Goal: Find specific page/section: Find specific page/section

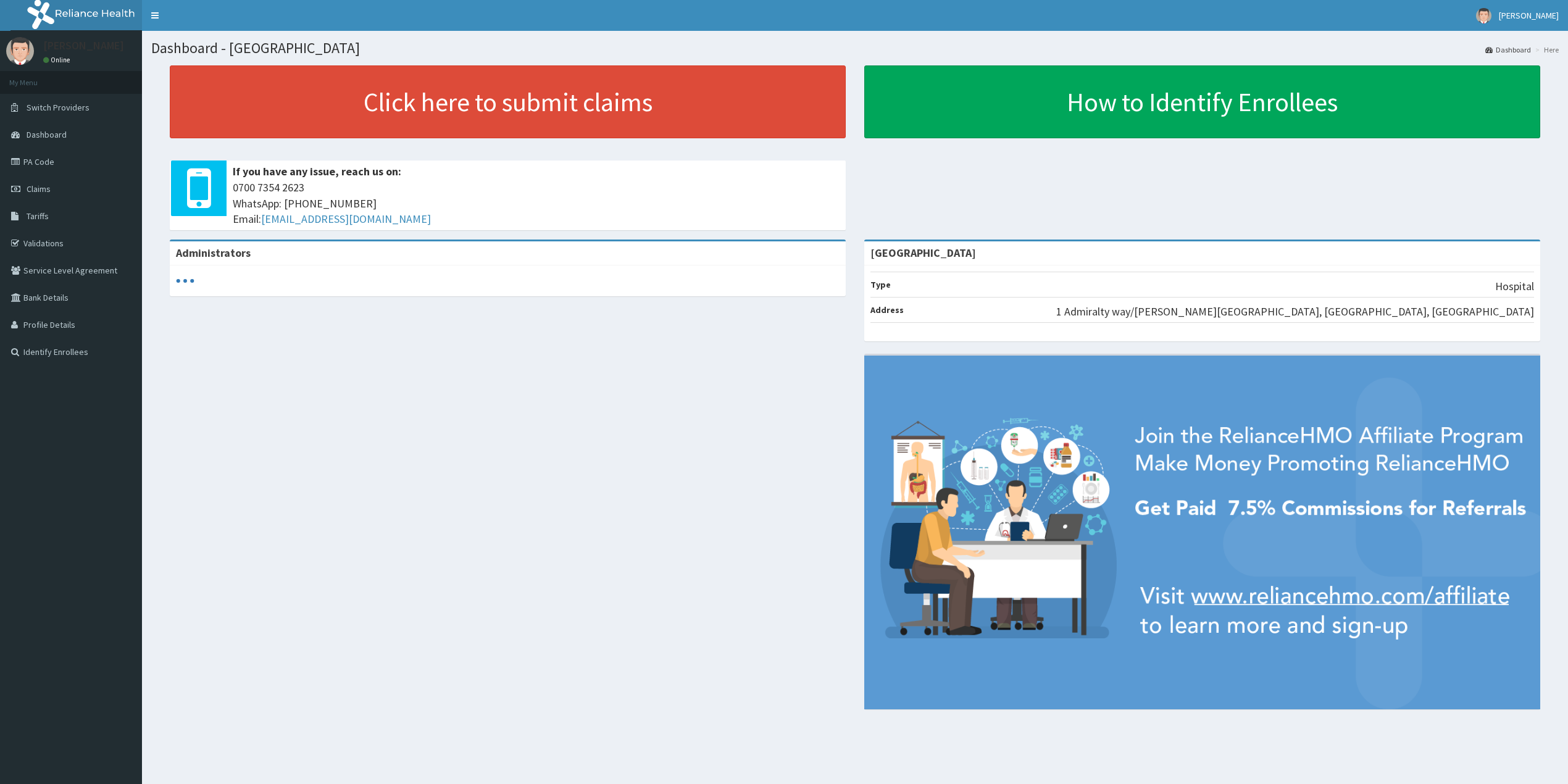
click at [51, 164] on link "PA Code" at bounding box center [71, 162] width 142 height 27
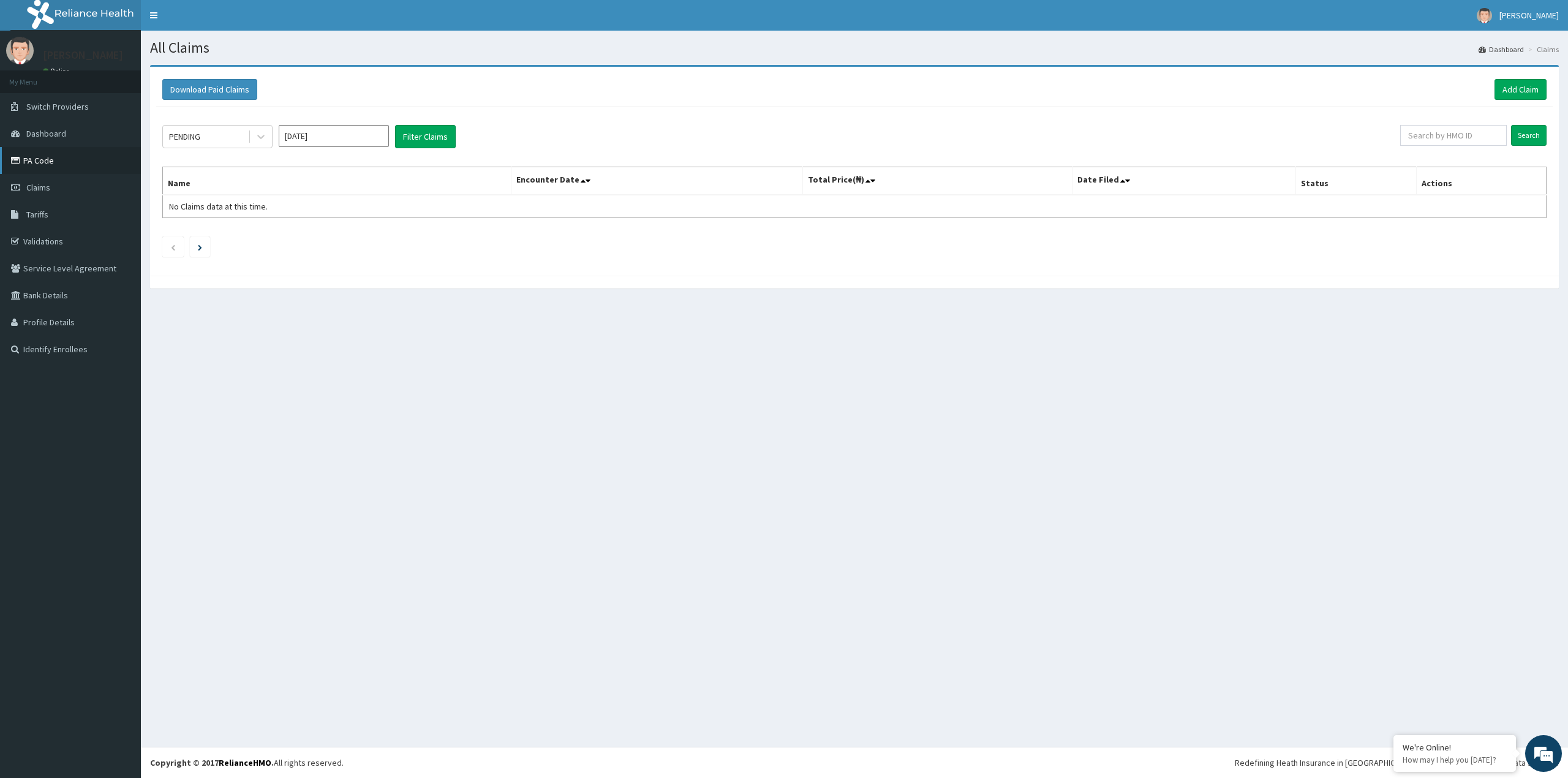
click at [67, 155] on link "PA Code" at bounding box center [71, 161] width 141 height 27
